Goal: Information Seeking & Learning: Learn about a topic

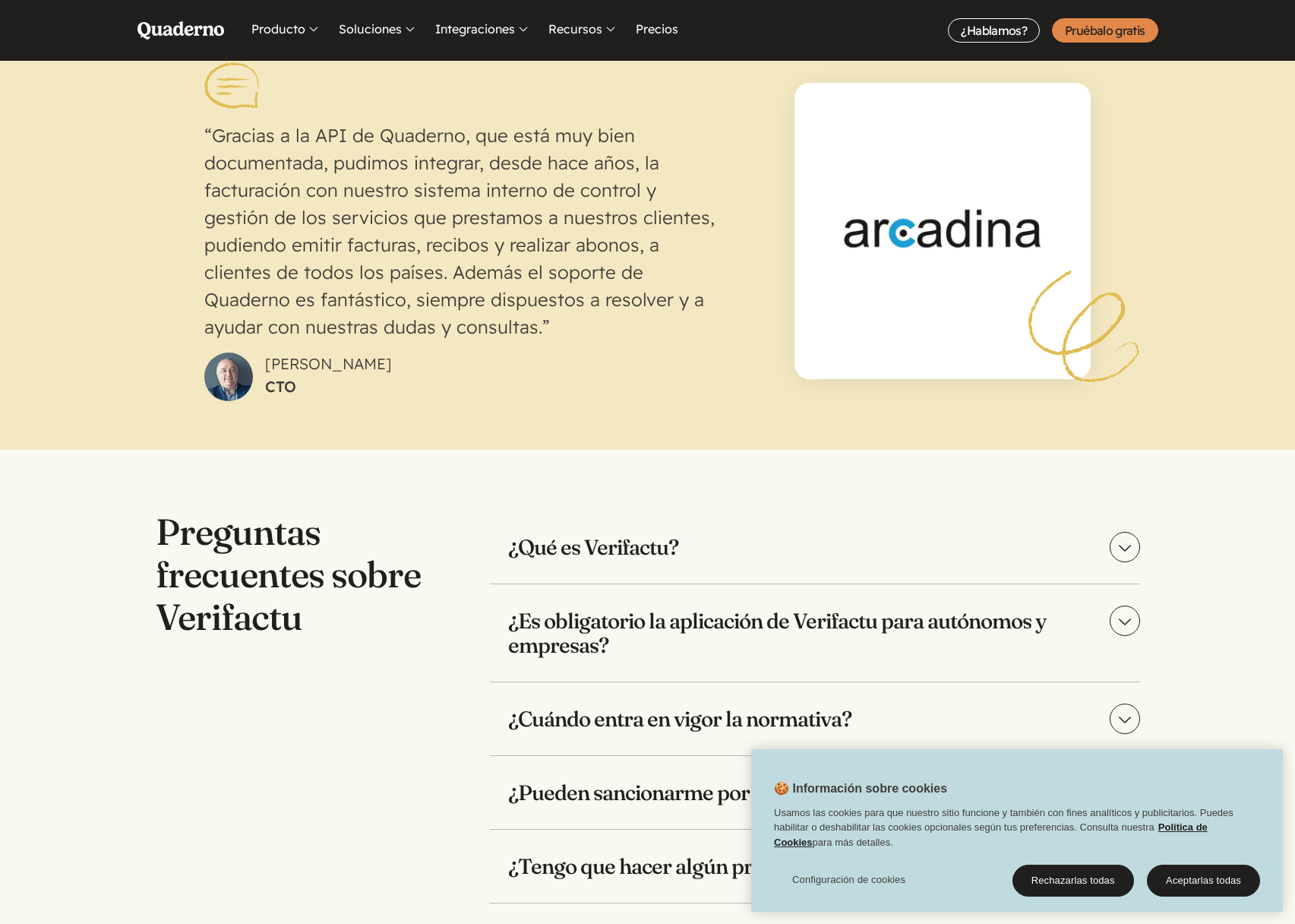
scroll to position [2829, 0]
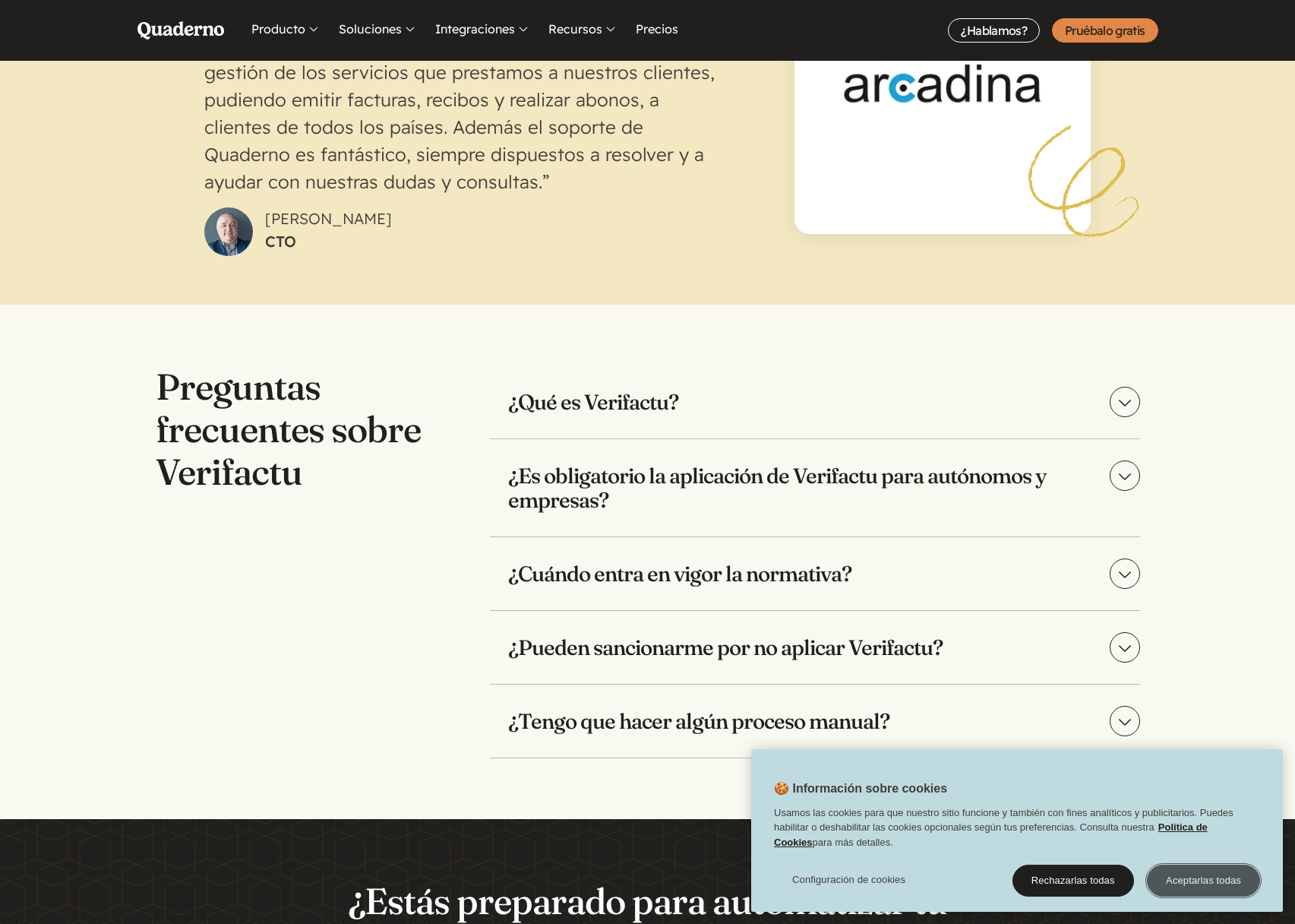
click at [1196, 885] on button "Aceptarlas todas" at bounding box center [1203, 880] width 113 height 32
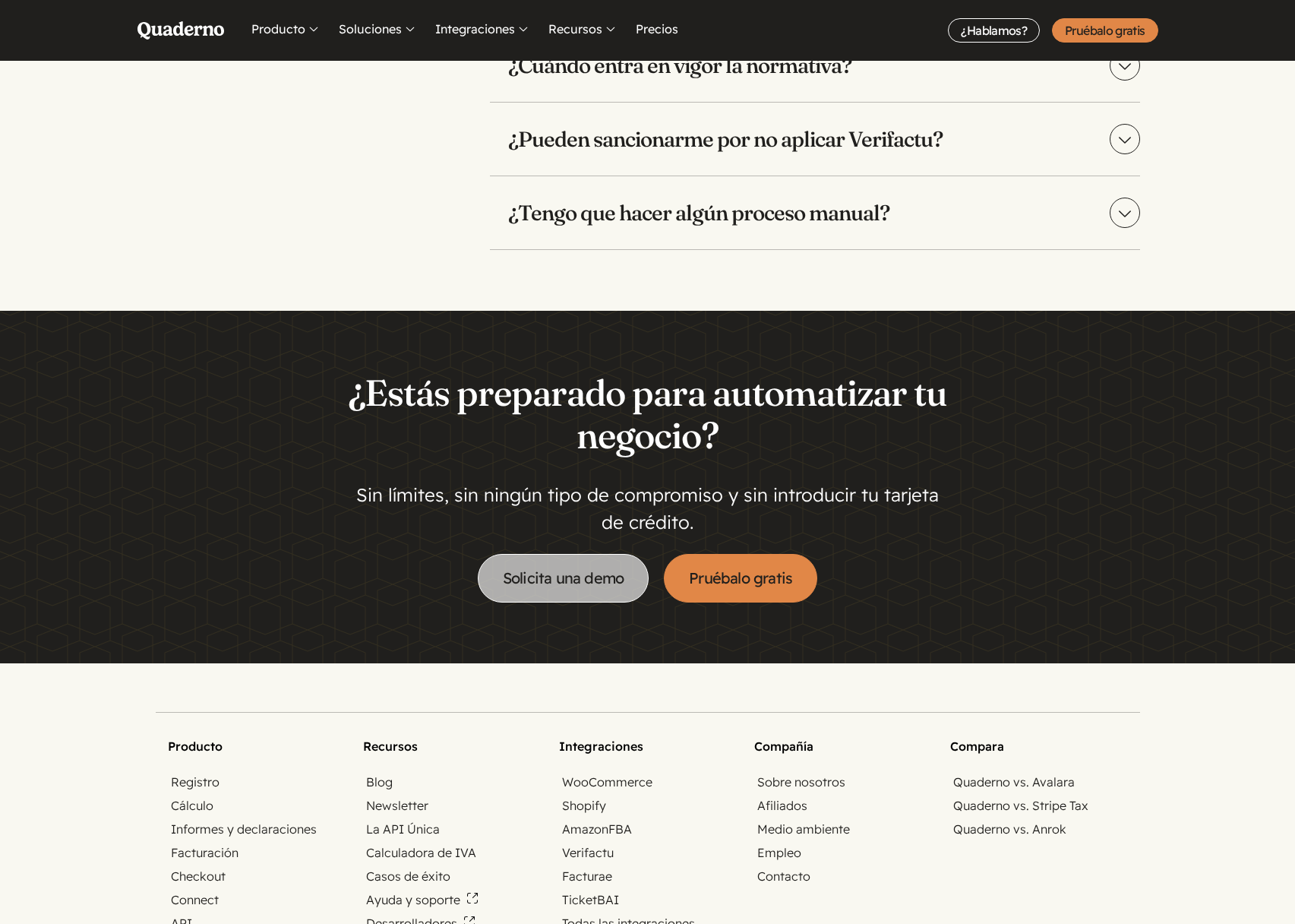
scroll to position [3338, 0]
click at [577, 581] on link "Solicita una demo" at bounding box center [563, 577] width 171 height 48
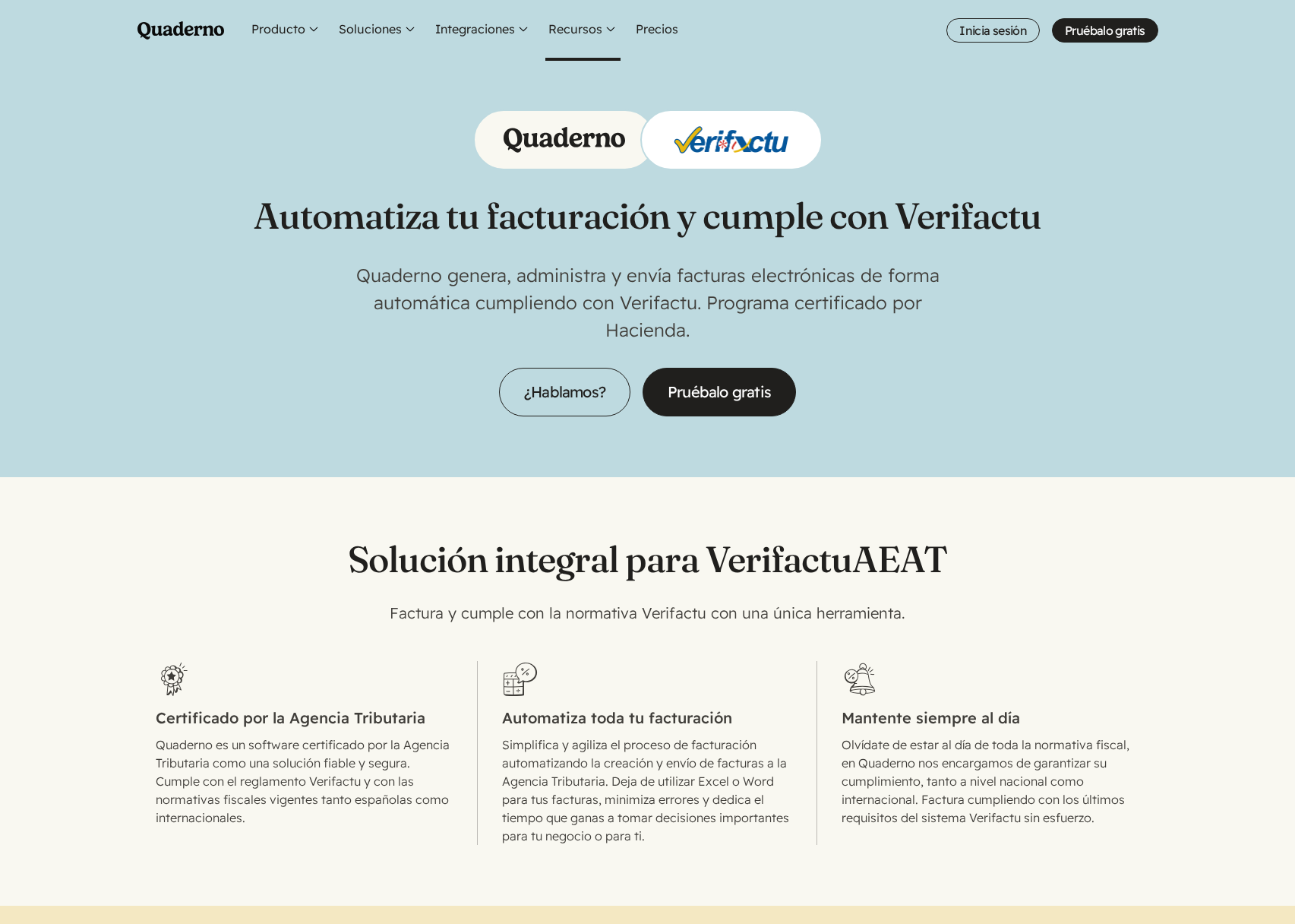
click at [585, 29] on button "Recursos" at bounding box center [583, 30] width 76 height 61
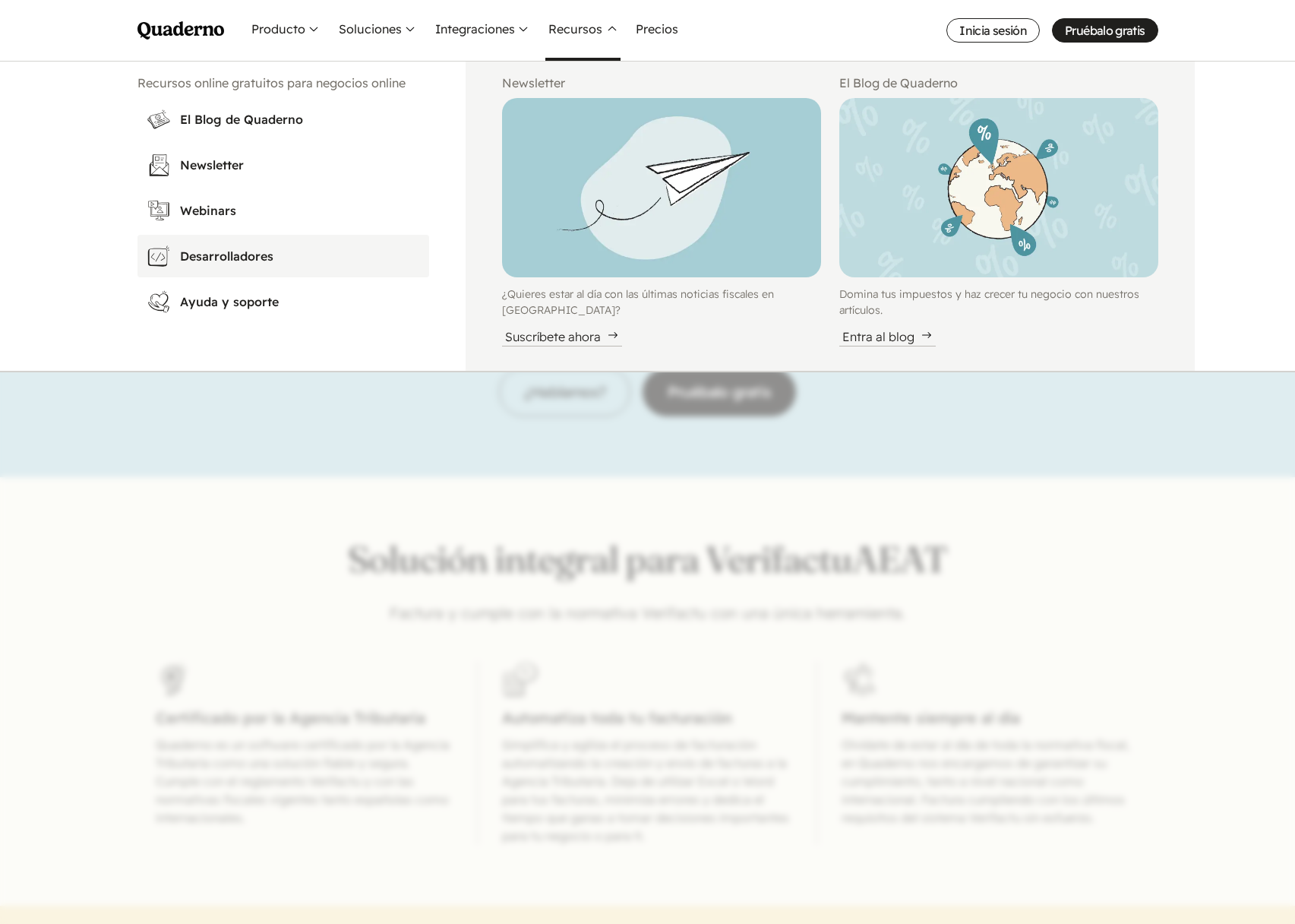
click at [220, 255] on h3 "Desarrolladores" at bounding box center [300, 256] width 240 height 18
click at [657, 23] on link "Precios" at bounding box center [656, 30] width 48 height 61
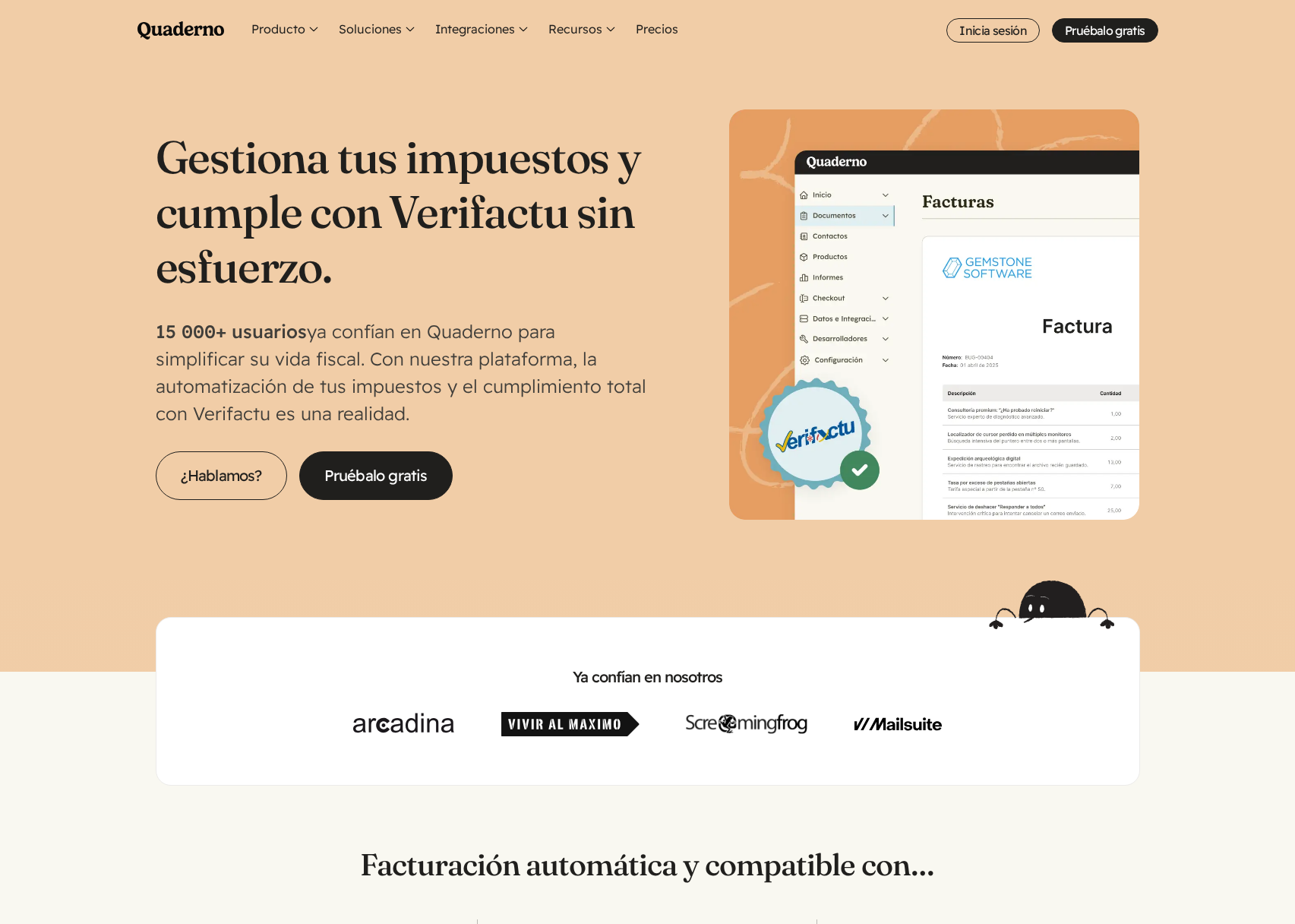
click at [21, 216] on section "Gestiona tus impuestos y cumple con Verifactu sin esfuerzo. 15 000+ usuarios ya…" at bounding box center [647, 320] width 1295 height 520
click at [463, 29] on button "Integraciones" at bounding box center [482, 30] width 101 height 61
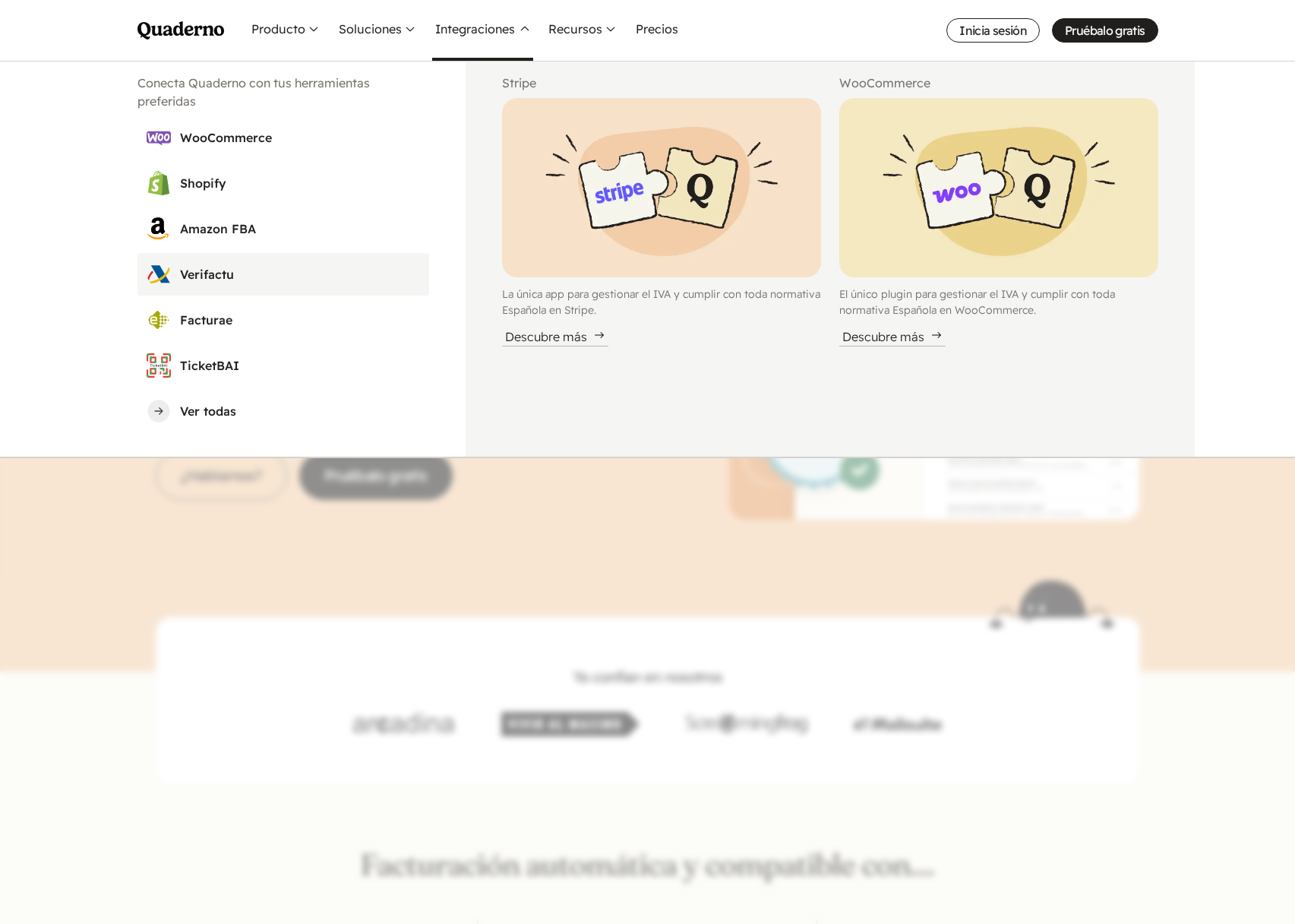
click at [214, 270] on h3 "Verifactu" at bounding box center [300, 274] width 240 height 18
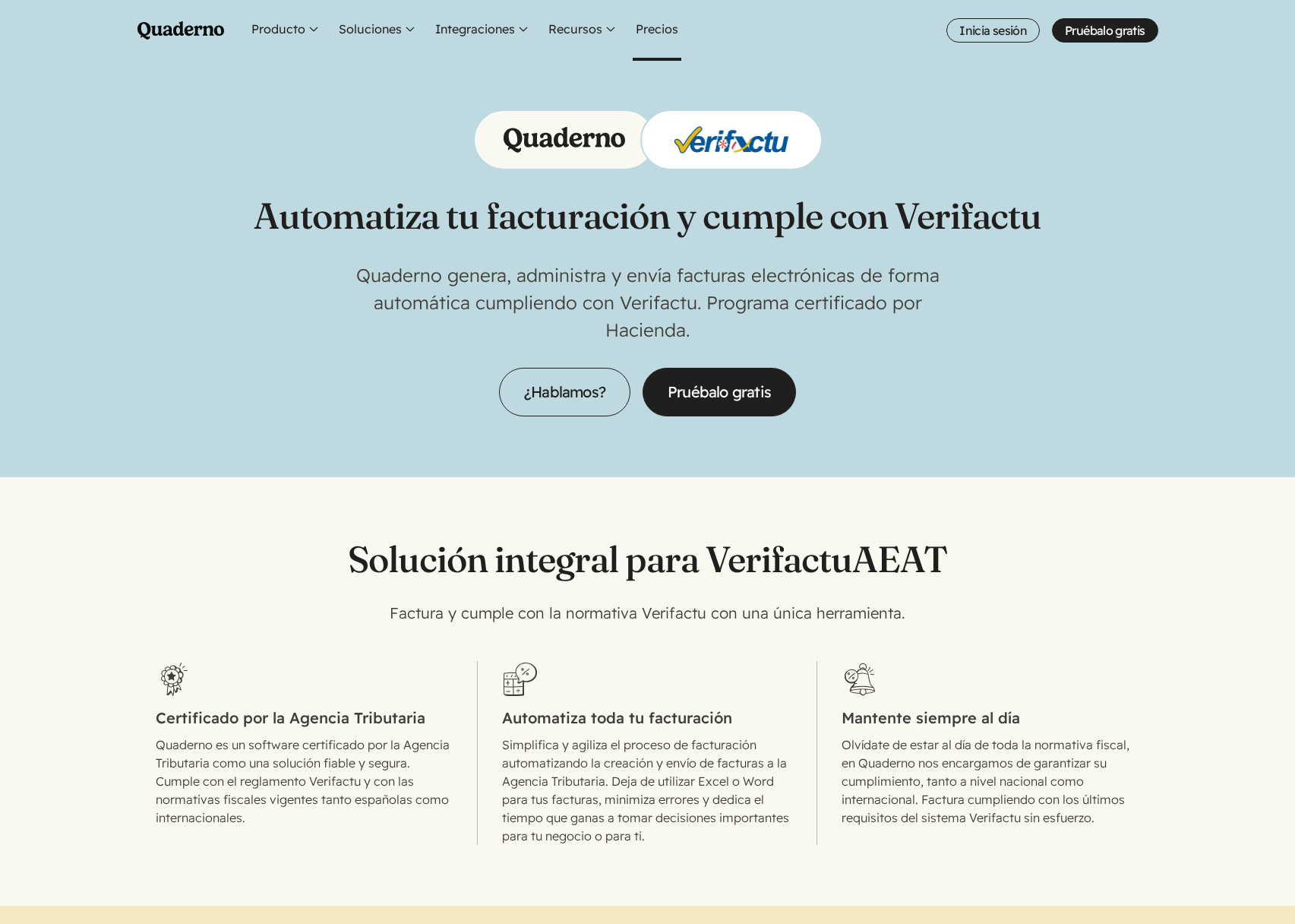
click at [645, 28] on link "Precios" at bounding box center [656, 30] width 48 height 61
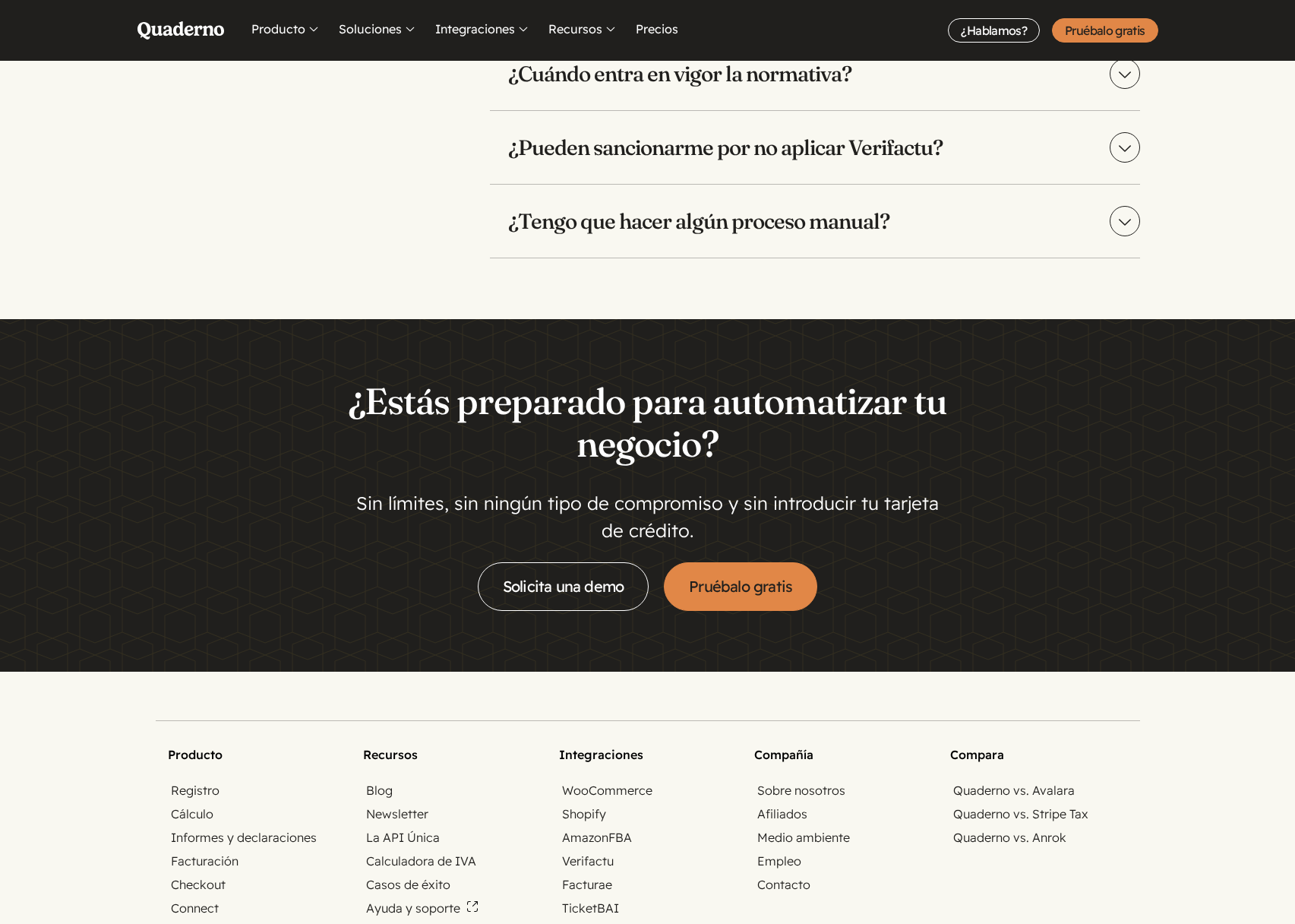
scroll to position [3338, 0]
